Goal: Feedback & Contribution: Submit feedback/report problem

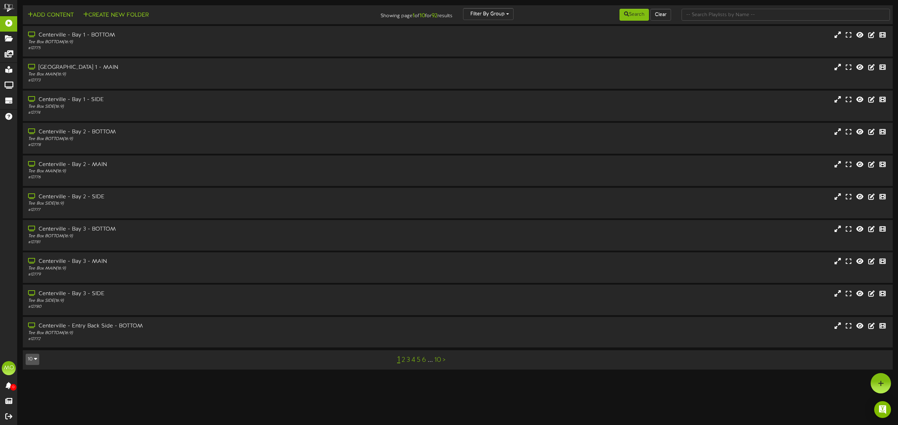
click at [404, 360] on link "2" at bounding box center [404, 360] width 4 height 8
click at [408, 359] on link "3" at bounding box center [408, 360] width 4 height 8
click at [143, 202] on div "Tee Box MAIN ( 16:9 )" at bounding box center [203, 204] width 353 height 6
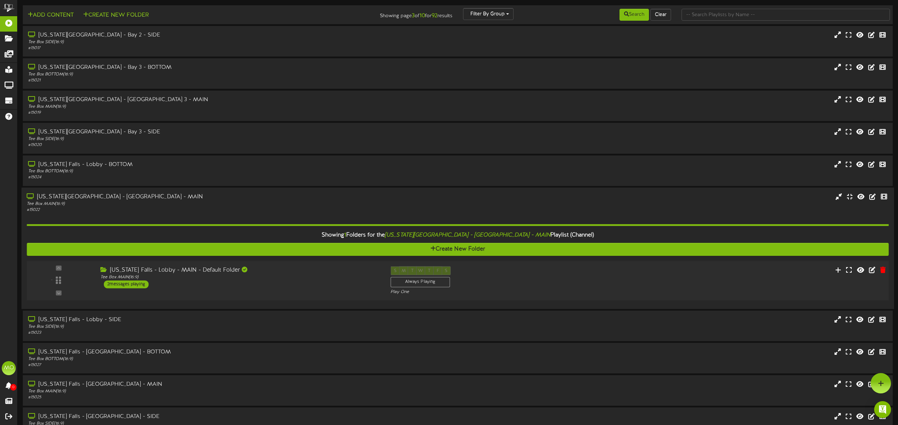
click at [296, 283] on div "[US_STATE] Falls - Lobby - MAIN - Default Folder Tee Box MAIN ( 16:9 ) 2 messag…" at bounding box center [240, 277] width 290 height 22
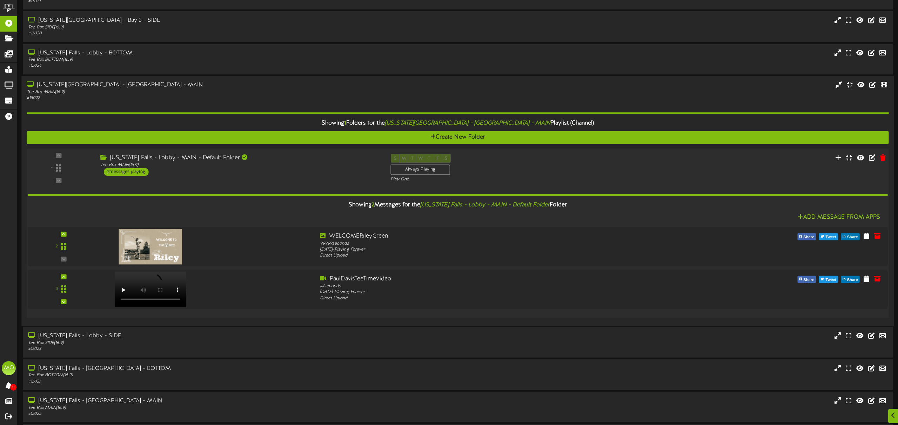
scroll to position [115, 0]
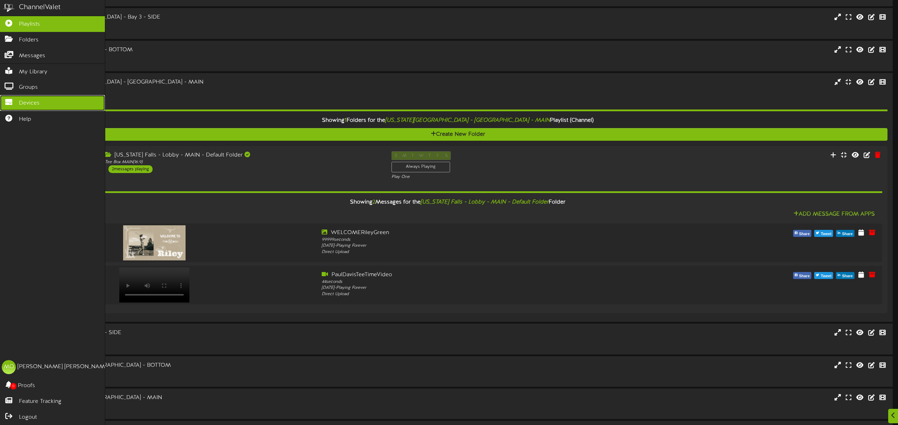
click at [26, 99] on span "Devices" at bounding box center [29, 103] width 21 height 8
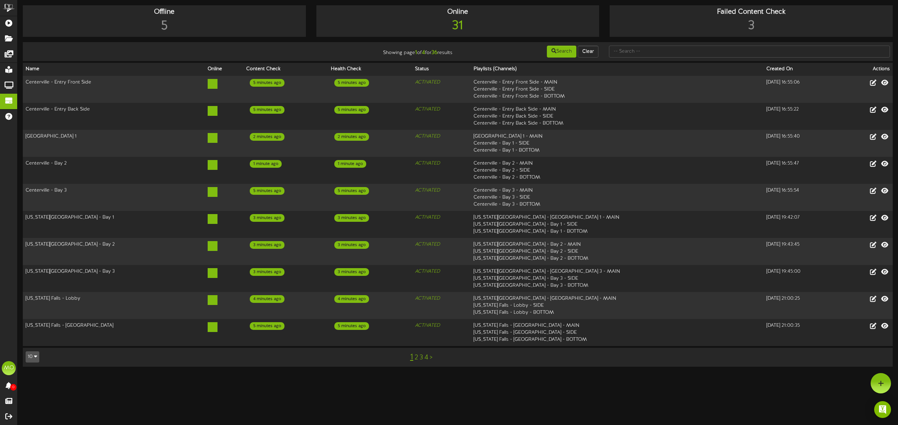
click at [416, 356] on link "2" at bounding box center [417, 358] width 4 height 8
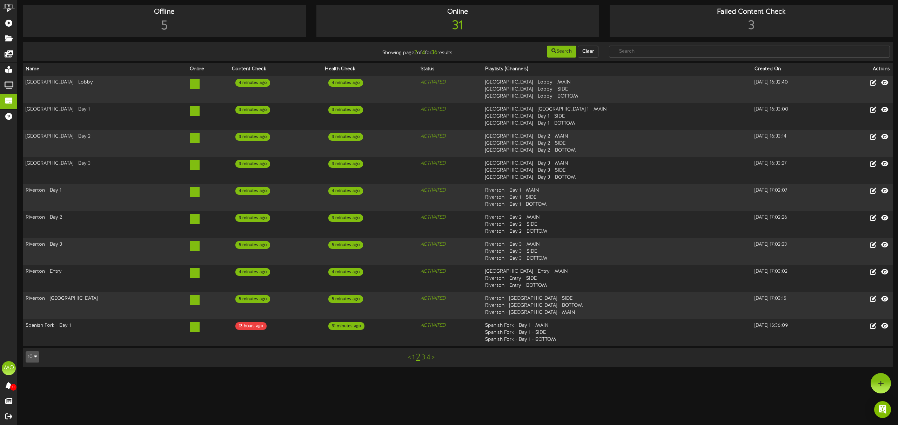
click at [423, 356] on link "3" at bounding box center [424, 358] width 4 height 8
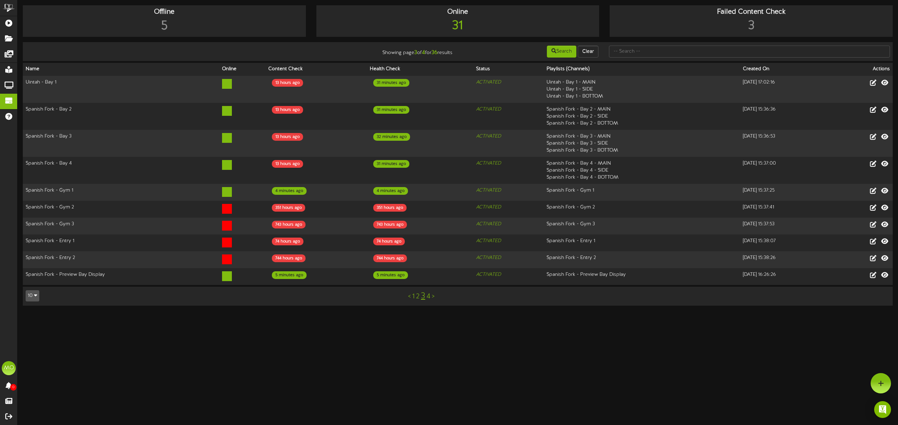
click at [429, 296] on link "4" at bounding box center [428, 296] width 4 height 8
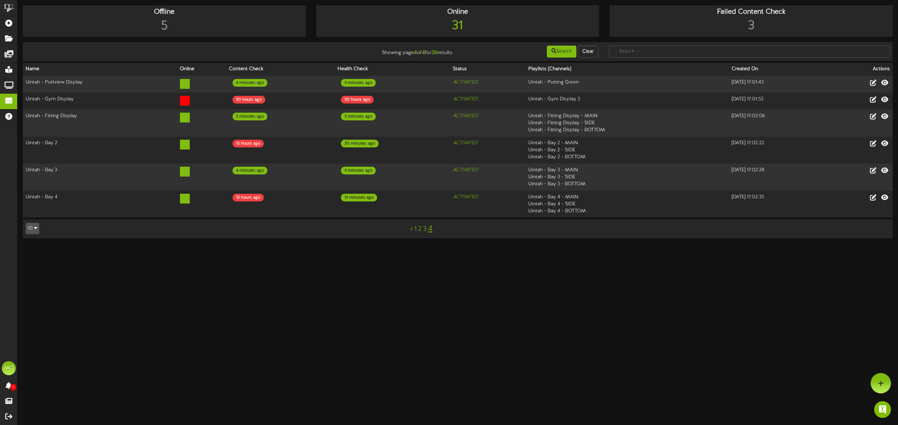
click at [425, 229] on link "3" at bounding box center [425, 229] width 4 height 8
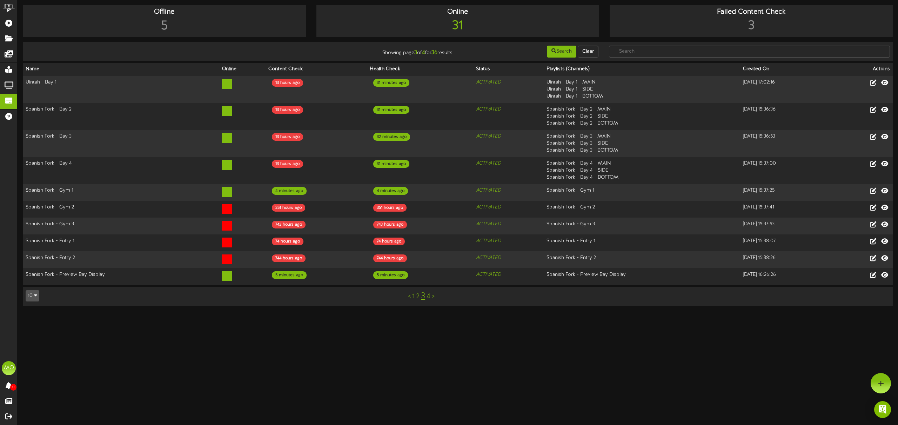
click at [417, 296] on link "2" at bounding box center [418, 296] width 4 height 8
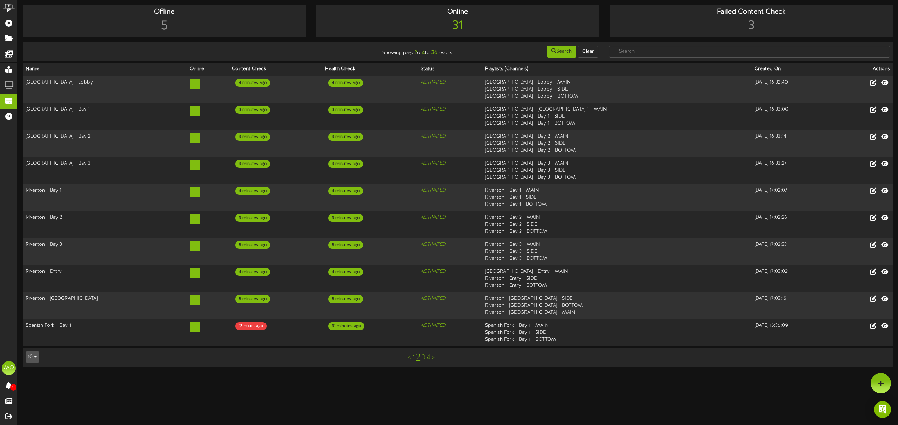
click at [413, 357] on link "1" at bounding box center [413, 358] width 2 height 8
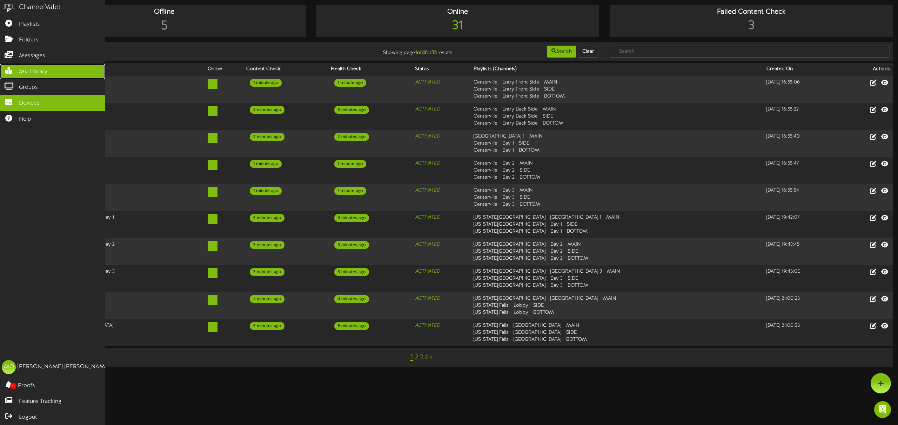
click at [35, 71] on span "My Library" at bounding box center [33, 72] width 28 height 8
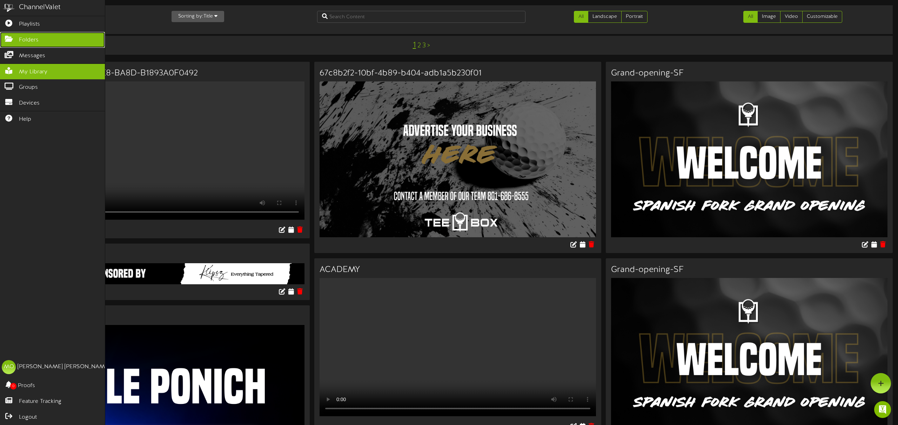
click at [33, 38] on span "Folders" at bounding box center [29, 40] width 20 height 8
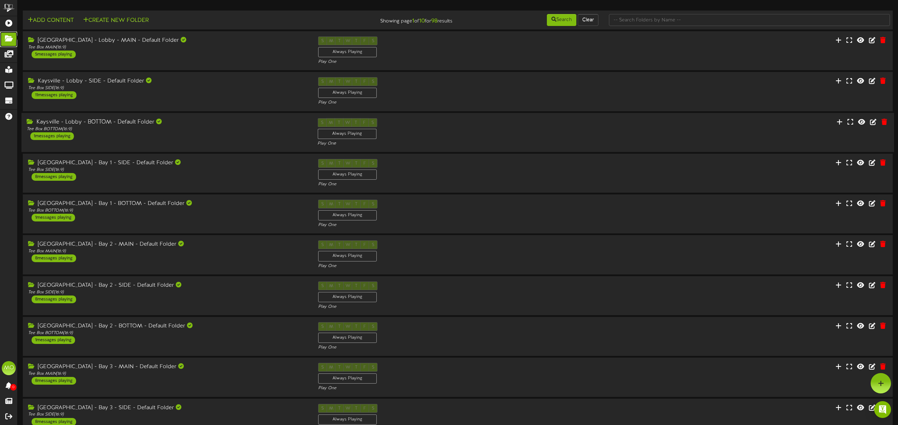
scroll to position [41, 0]
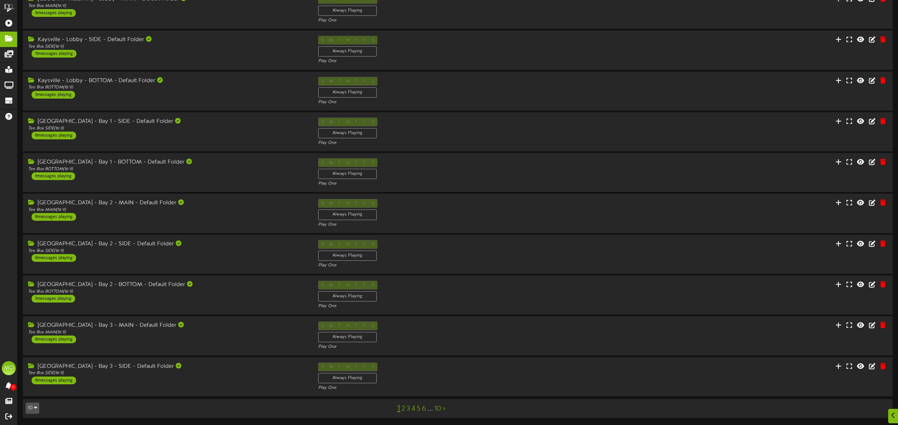
click at [404, 409] on link "2" at bounding box center [404, 409] width 4 height 8
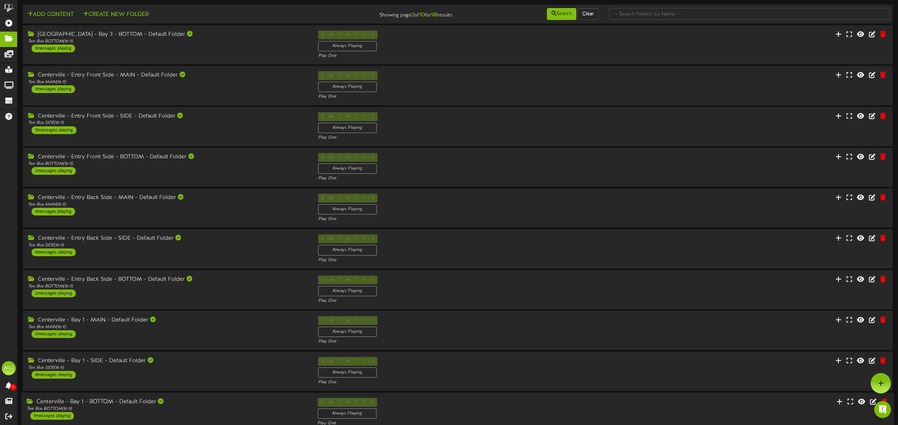
scroll to position [41, 0]
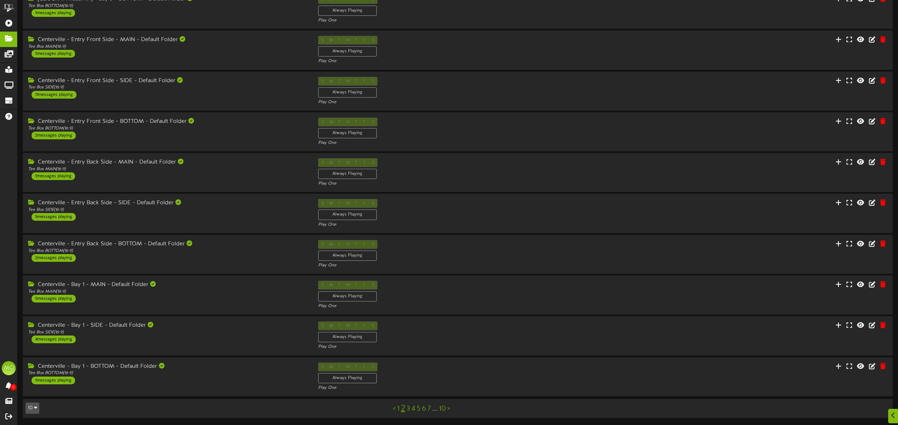
click at [409, 409] on link "3" at bounding box center [408, 409] width 4 height 8
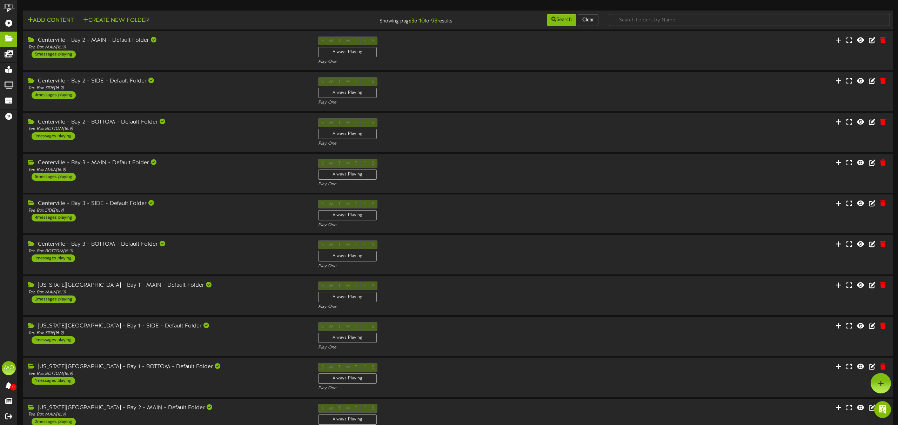
scroll to position [41, 0]
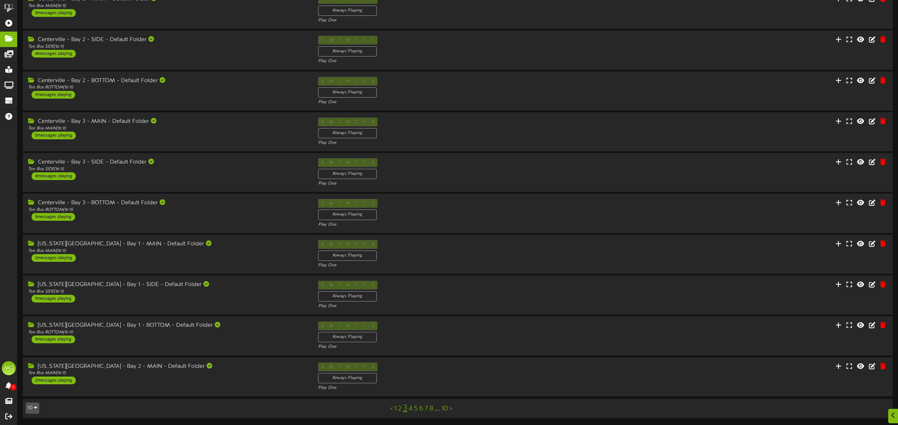
click at [410, 409] on link "4" at bounding box center [411, 409] width 4 height 8
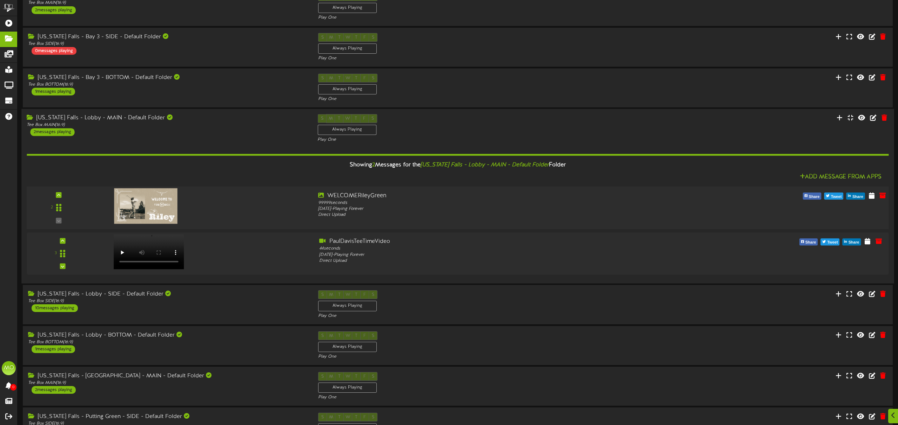
scroll to position [126, 0]
click at [873, 242] on icon at bounding box center [871, 241] width 7 height 8
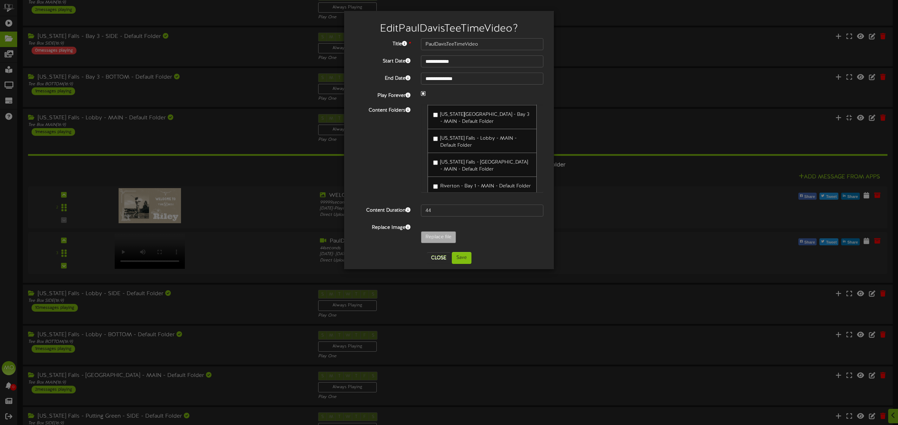
scroll to position [334, 0]
click at [464, 259] on button "Save" at bounding box center [462, 258] width 20 height 12
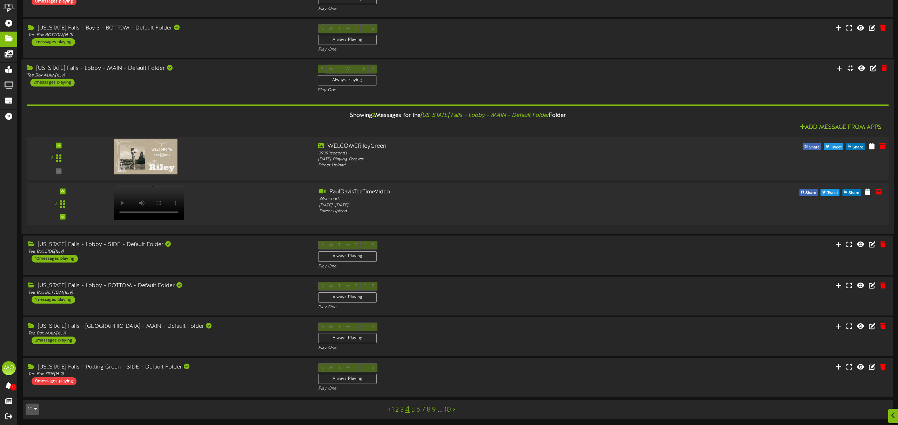
scroll to position [176, 0]
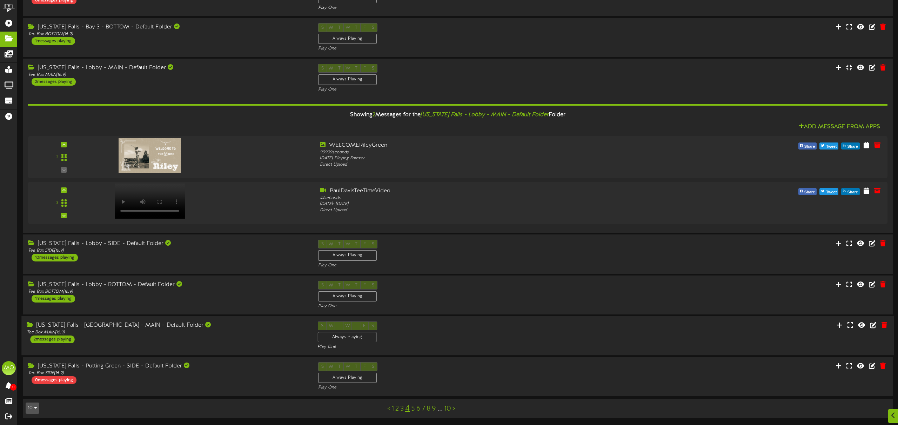
click at [238, 339] on div "[US_STATE] Falls - [GEOGRAPHIC_DATA] - MAIN - Default Folder Tee Box MAIN ( 16:…" at bounding box center [166, 332] width 291 height 22
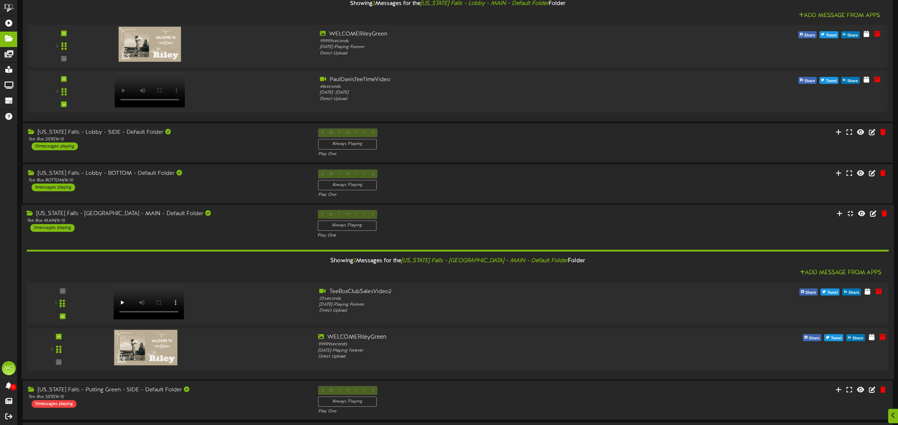
scroll to position [296, 0]
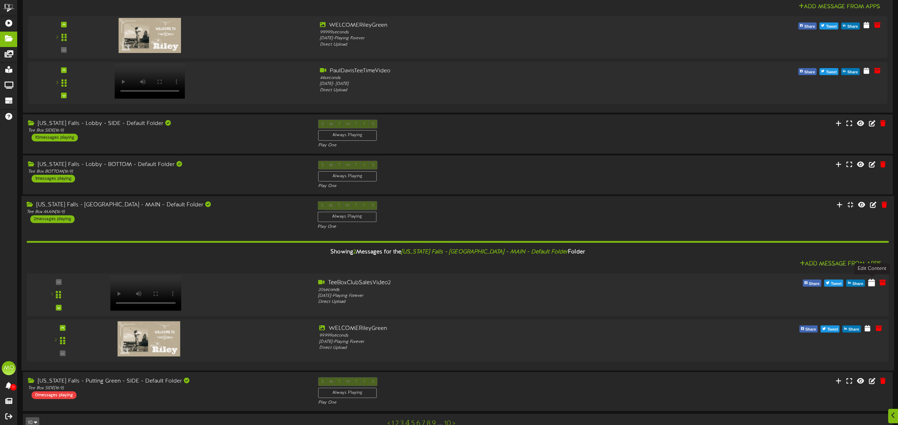
click at [870, 281] on icon at bounding box center [871, 282] width 7 height 8
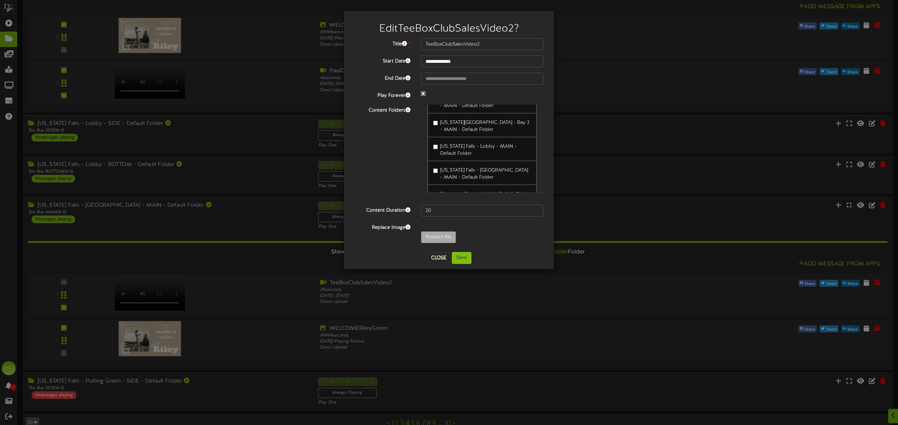
scroll to position [325, 0]
click at [464, 257] on button "Save" at bounding box center [462, 258] width 20 height 12
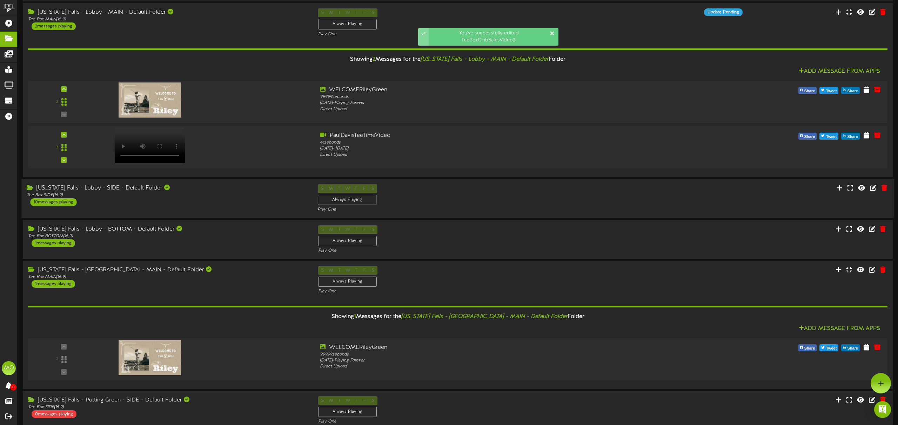
scroll to position [227, 0]
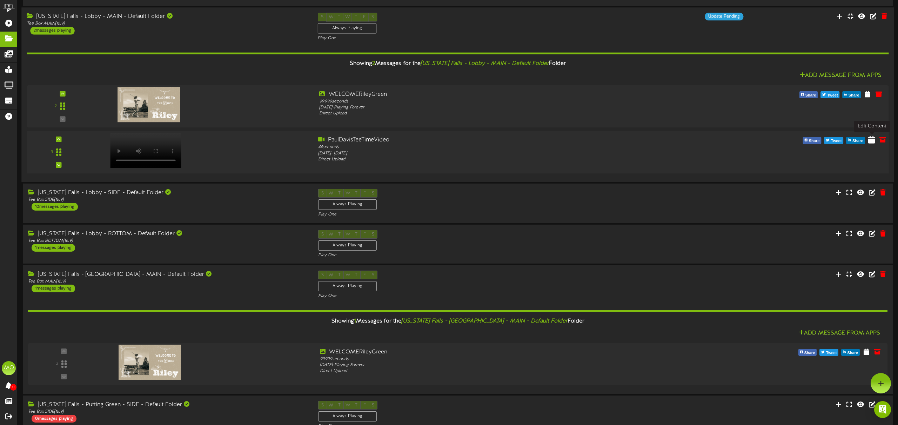
click at [874, 139] on icon at bounding box center [871, 140] width 7 height 8
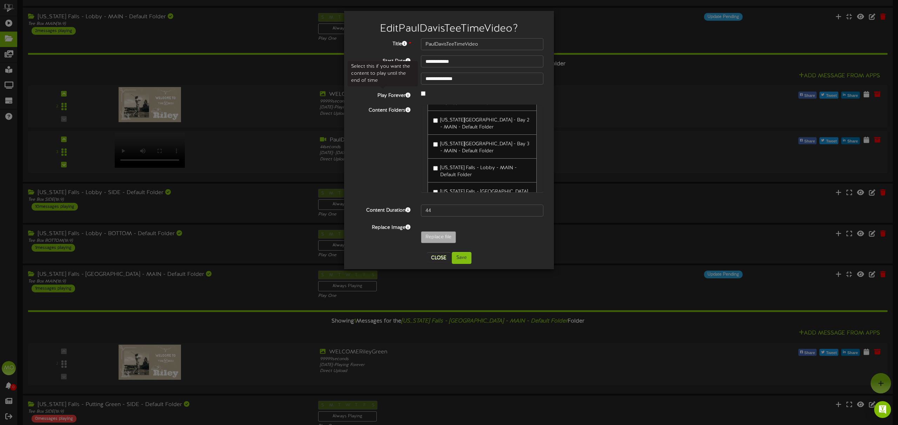
scroll to position [305, 0]
click at [463, 261] on button "Save" at bounding box center [462, 258] width 20 height 12
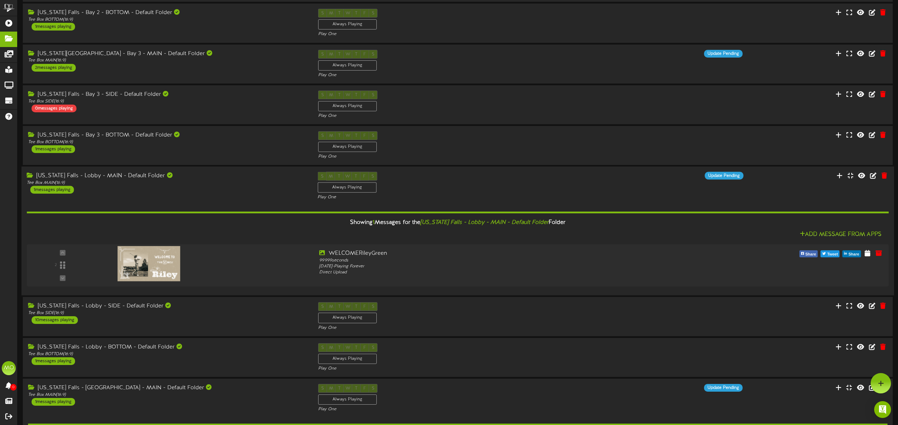
scroll to position [66, 0]
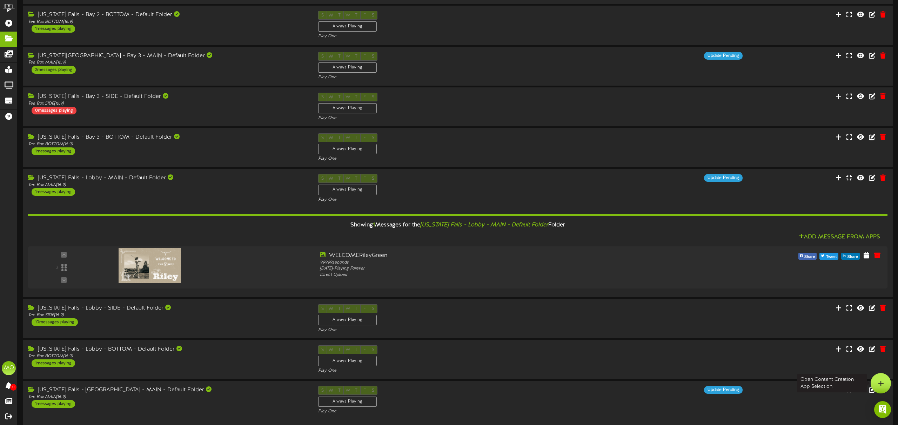
click at [883, 383] on div at bounding box center [880, 383] width 20 height 20
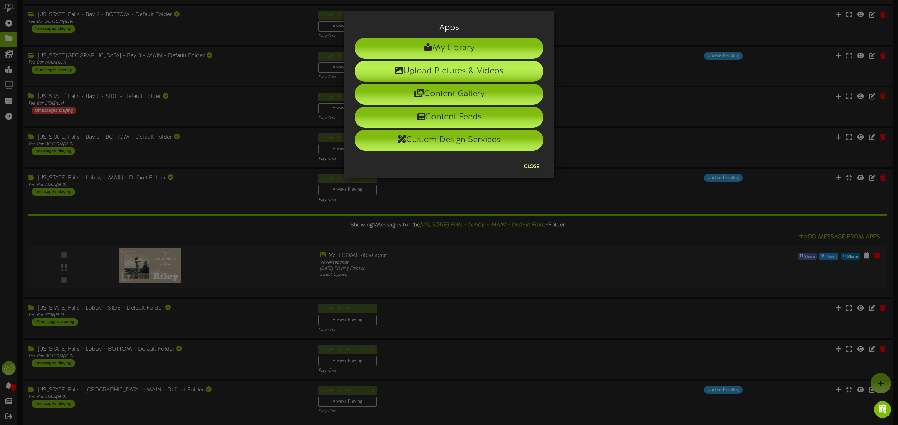
click at [463, 74] on li "Upload Pictures & Videos" at bounding box center [449, 71] width 189 height 21
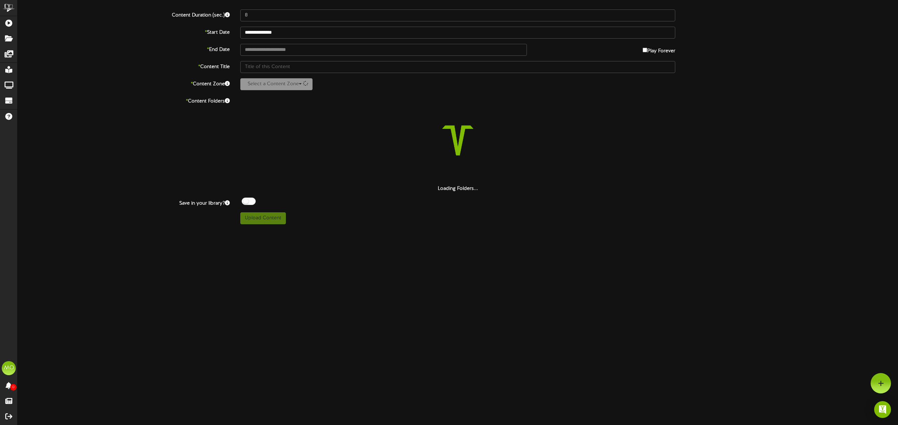
scroll to position [34, 0]
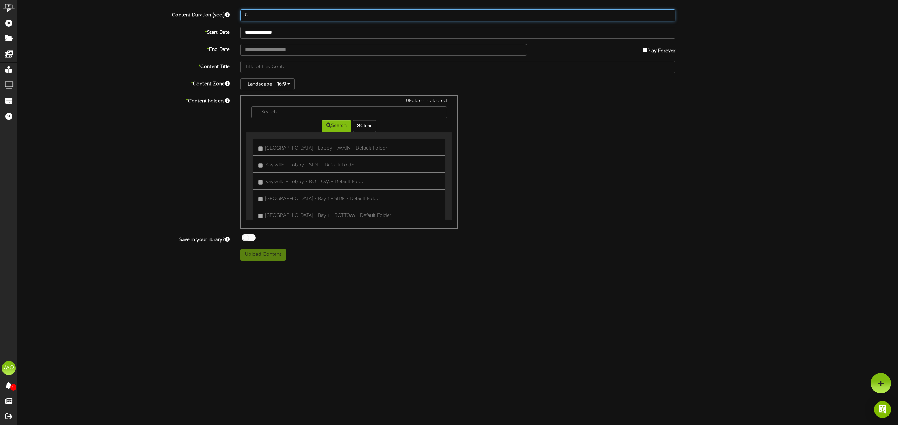
click at [261, 16] on input "8" at bounding box center [457, 15] width 435 height 12
type input "99999"
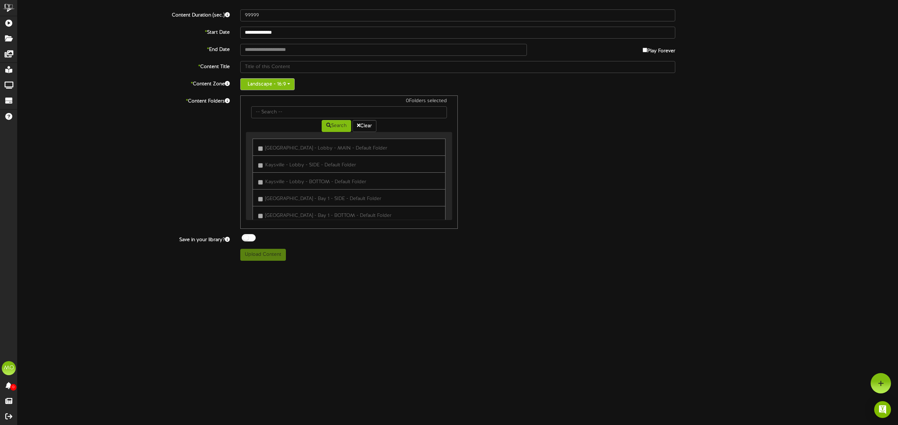
click at [274, 88] on button "Landscape - 16:9" at bounding box center [267, 84] width 54 height 12
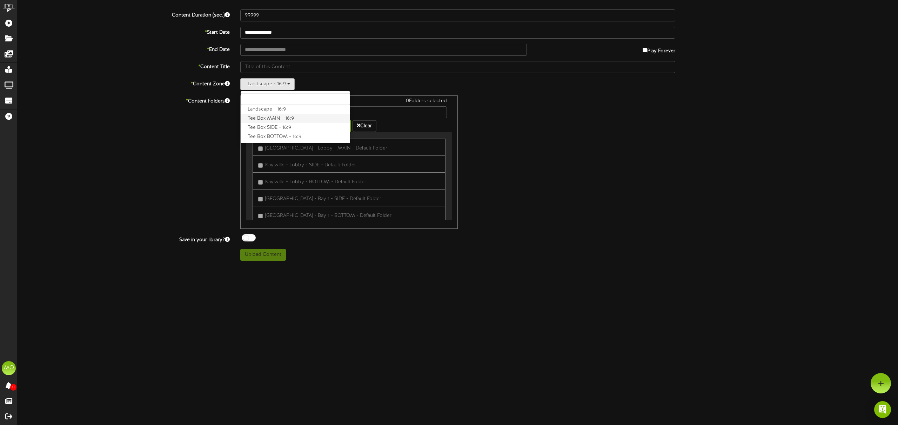
click at [277, 118] on label "Tee Box MAIN - 16:9" at bounding box center [295, 118] width 109 height 9
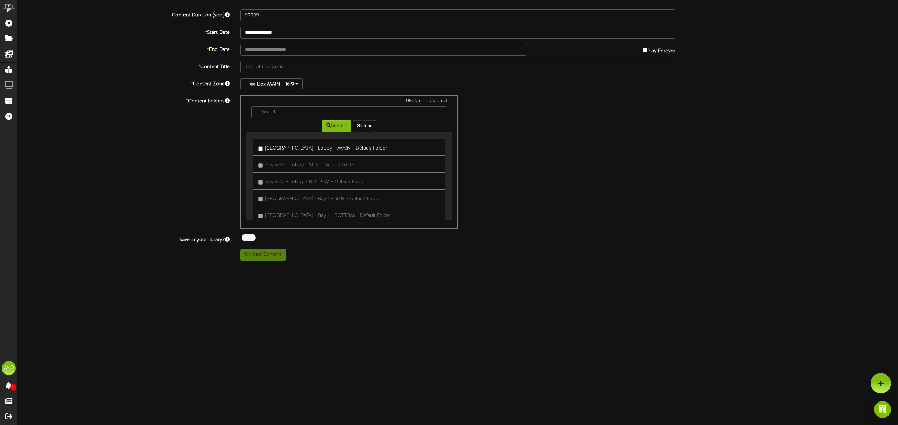
scroll to position [0, 0]
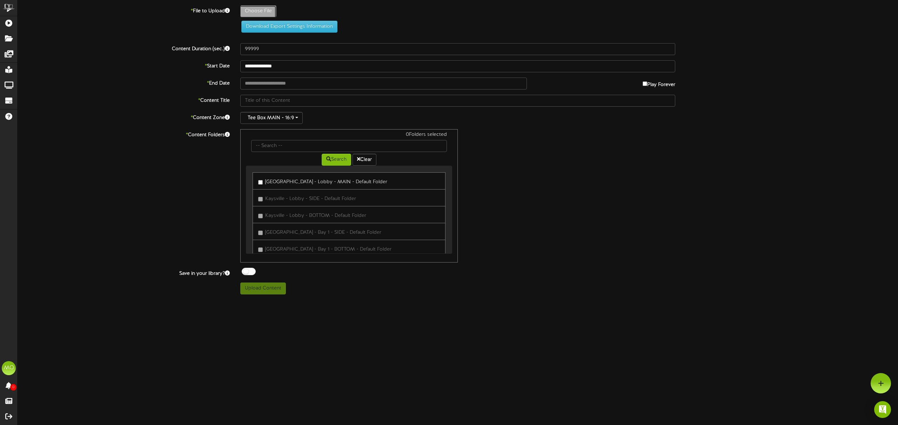
type input "**********"
type input "WELCOMERileyGreen"
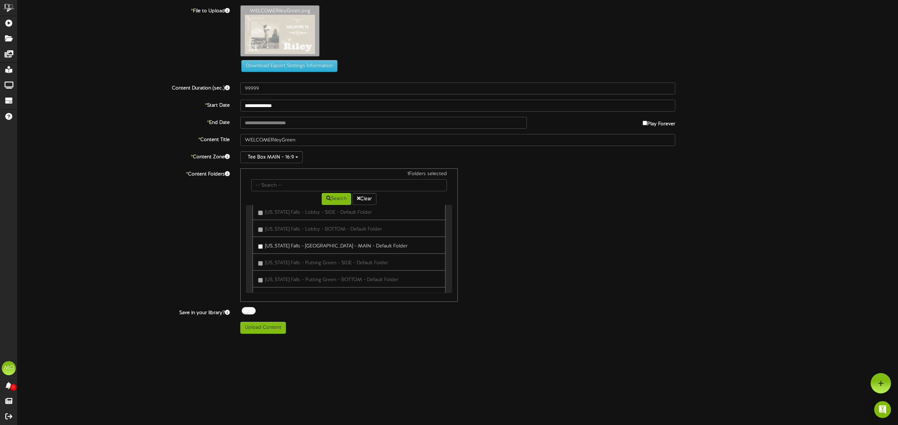
scroll to position [751, 0]
click at [274, 327] on button "Upload Content" at bounding box center [263, 328] width 46 height 12
type input "**********"
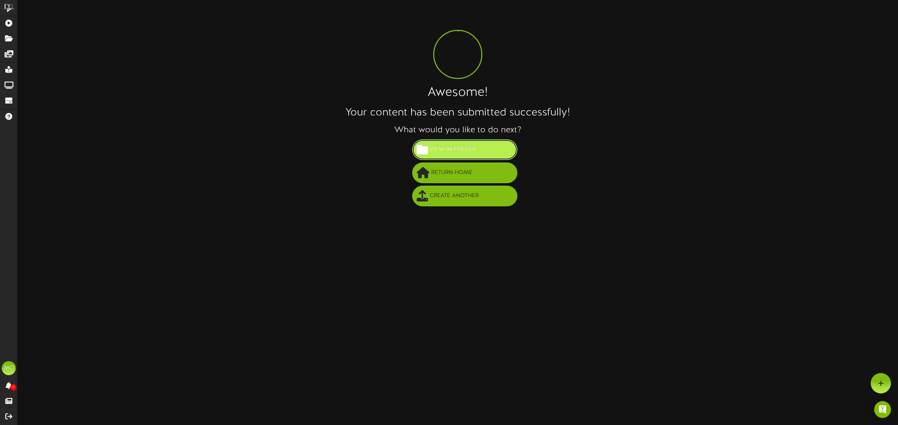
click at [485, 147] on button "View in Folder" at bounding box center [464, 149] width 105 height 21
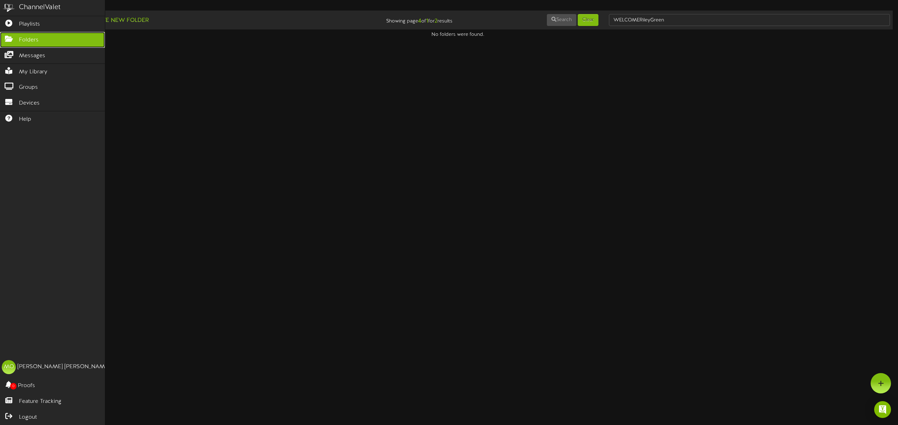
click at [15, 39] on icon at bounding box center [9, 37] width 18 height 5
click at [52, 62] on link "Messages" at bounding box center [52, 56] width 105 height 16
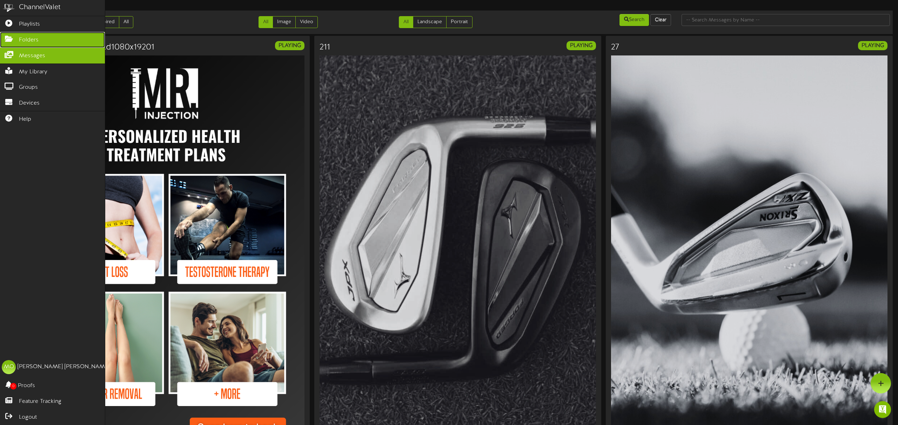
click at [33, 38] on span "Folders" at bounding box center [29, 40] width 20 height 8
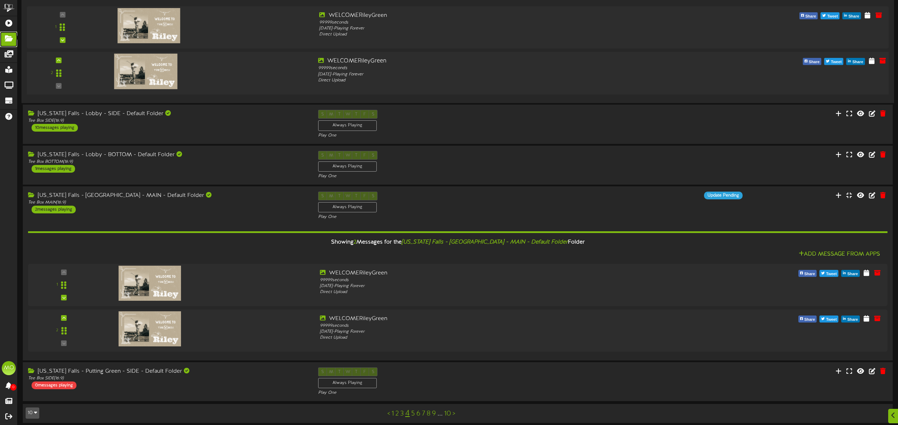
scroll to position [311, 0]
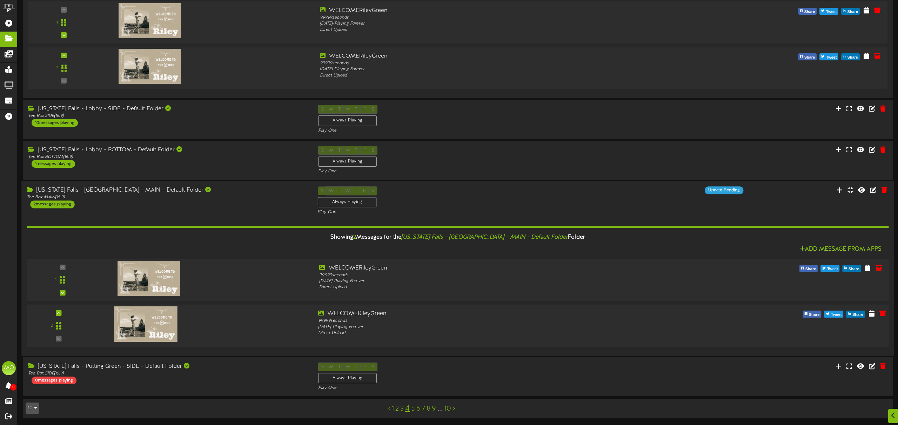
click at [243, 325] on div at bounding box center [203, 322] width 217 height 25
click at [248, 284] on div at bounding box center [203, 276] width 217 height 25
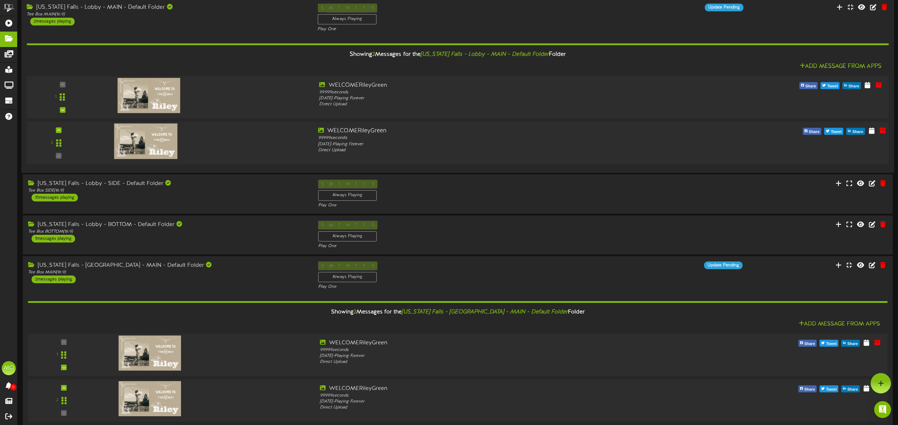
scroll to position [234, 0]
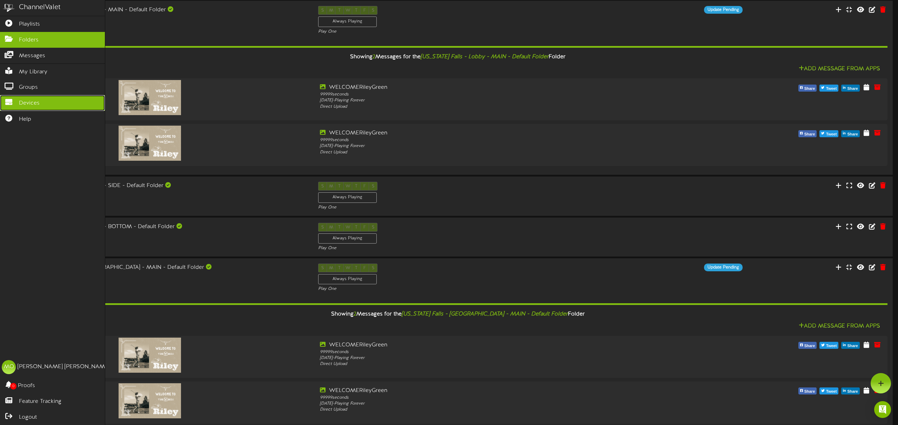
click at [45, 104] on link "Devices" at bounding box center [52, 103] width 105 height 16
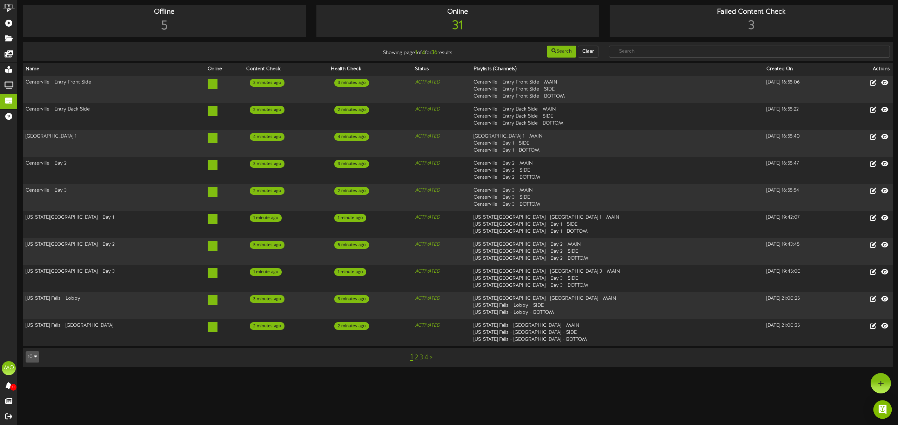
click at [883, 408] on img "Open Intercom Messenger" at bounding box center [882, 409] width 9 height 9
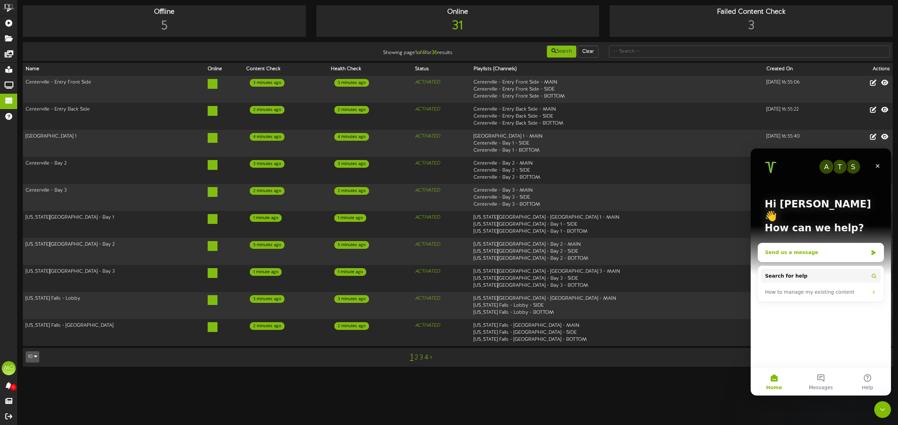
click at [794, 249] on div "Send us a message" at bounding box center [816, 252] width 103 height 7
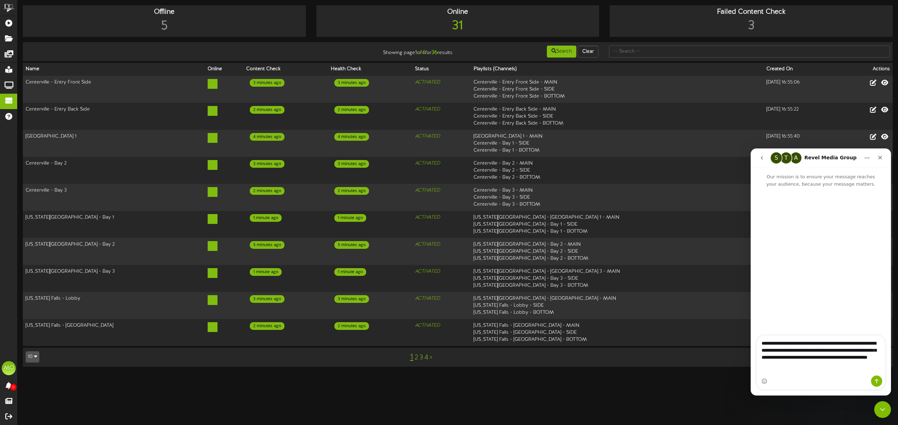
type textarea "**********"
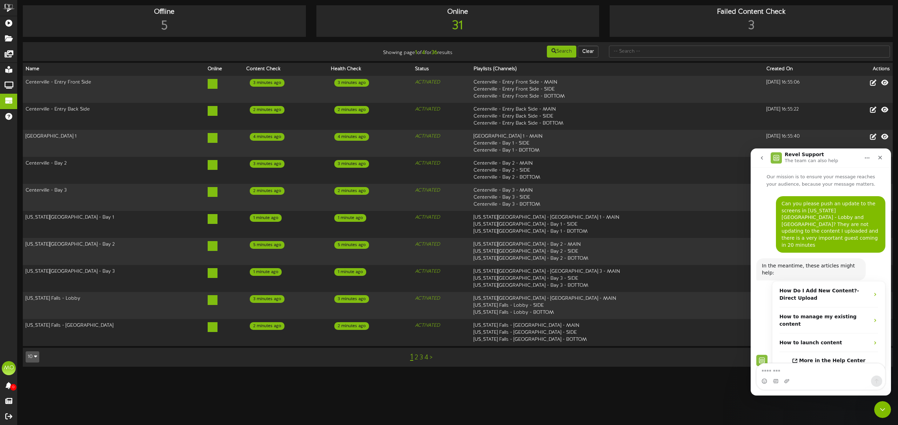
click at [798, 377] on div "Intercom messenger" at bounding box center [820, 380] width 128 height 11
click at [787, 372] on textarea "Message…" at bounding box center [820, 369] width 128 height 12
type textarea "*********"
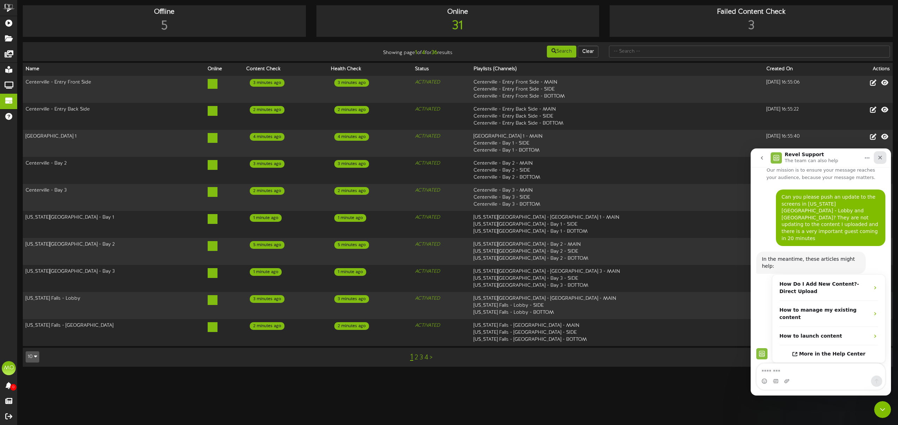
click at [880, 158] on icon "Close" at bounding box center [880, 158] width 4 height 4
